Goal: Task Accomplishment & Management: Manage account settings

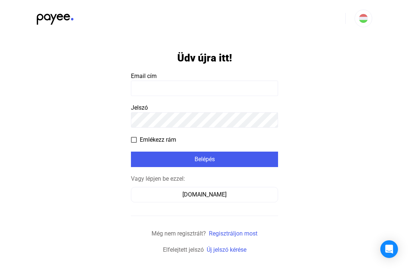
click at [240, 191] on div "[DOMAIN_NAME]" at bounding box center [204, 194] width 142 height 9
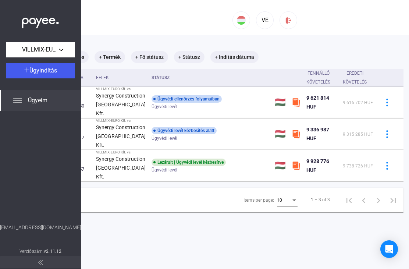
scroll to position [0, 89]
click at [383, 106] on img at bounding box center [387, 103] width 8 height 8
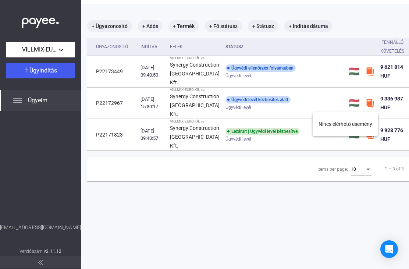
scroll to position [31, 16]
click at [104, 76] on div at bounding box center [204, 134] width 409 height 269
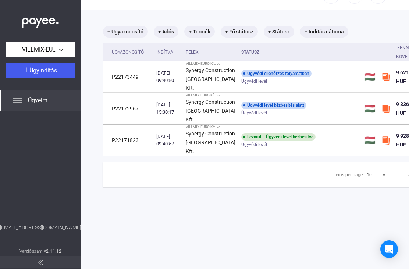
scroll to position [25, 0]
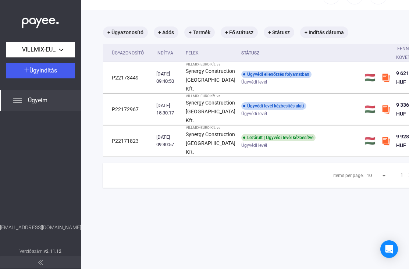
click at [284, 78] on div "Ügyvédi ellenőrzés folyamatban" at bounding box center [276, 74] width 70 height 7
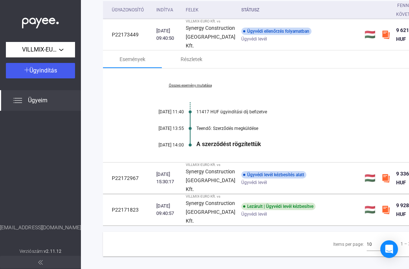
scroll to position [67, 0]
click at [122, 185] on td "P22172967" at bounding box center [128, 178] width 50 height 31
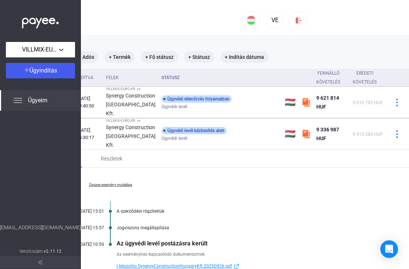
scroll to position [0, 0]
click at [298, 19] on img at bounding box center [298, 21] width 8 height 8
